Goal: Information Seeking & Learning: Find specific page/section

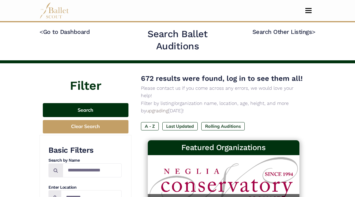
click at [43, 103] on button "Search" at bounding box center [86, 110] width 86 height 14
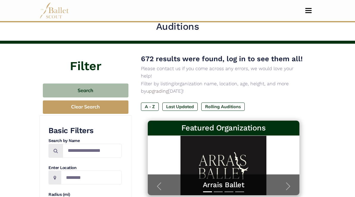
scroll to position [20, 0]
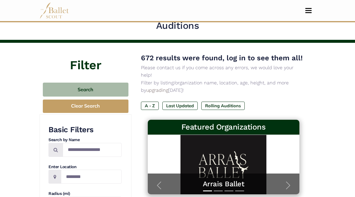
click at [48, 165] on div "Basic Filters Search by Name Enter Location Radius (mi) Audition Type In-Person…" at bounding box center [84, 188] width 73 height 126
click at [61, 170] on input "Location" at bounding box center [91, 177] width 61 height 14
type input "**********"
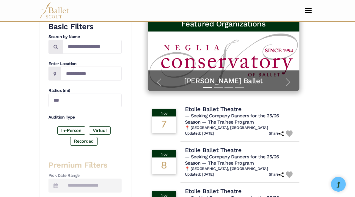
scroll to position [118, 0]
